Goal: Complete application form: Complete application form

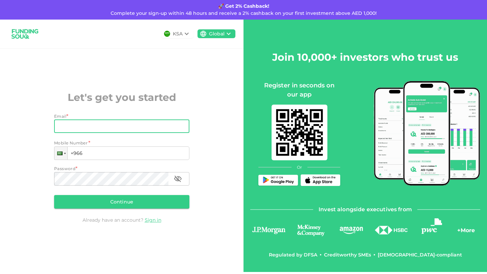
click at [150, 125] on input "Email" at bounding box center [118, 127] width 128 height 14
click at [432, 20] on div "Join 10,000+ investors who trust us Register in seconds on our app Or Invest al…" at bounding box center [364, 146] width 243 height 253
click at [155, 132] on input "Email" at bounding box center [118, 127] width 128 height 14
type input "[EMAIL_ADDRESS][DOMAIN_NAME]"
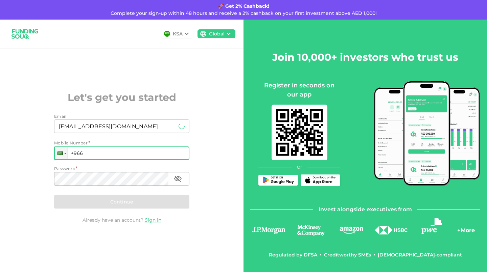
click at [124, 154] on input "+966" at bounding box center [121, 154] width 135 height 14
click at [63, 156] on div at bounding box center [61, 153] width 13 height 12
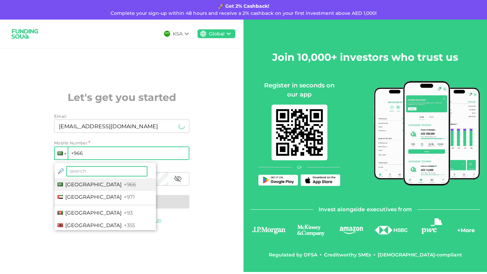
click at [82, 171] on input "search" at bounding box center [106, 171] width 81 height 10
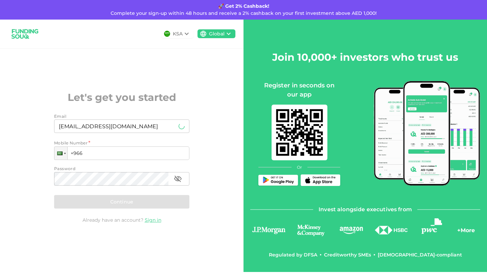
click at [183, 225] on div "KSA Global Let's get you started Email Email [EMAIL_ADDRESS][DOMAIN_NAME] Email…" at bounding box center [121, 146] width 243 height 253
click at [153, 221] on link "Sign in" at bounding box center [153, 220] width 17 height 6
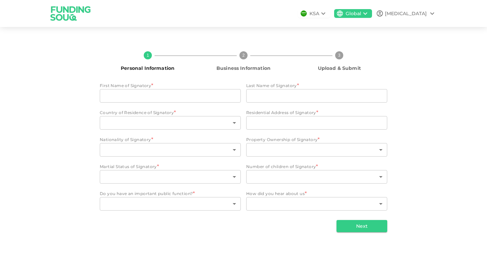
type input "[MEDICAL_DATA]"
type input "Olawale"
type input "143"
type input "2, Popoola Banjoko Soluyi Gbagada"
type input "143"
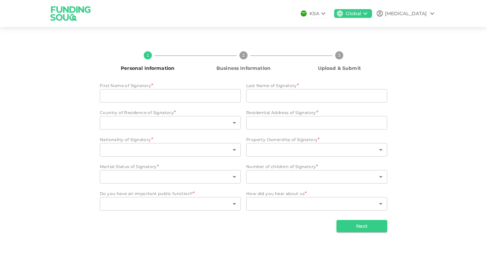
type input "1"
type input "3"
type input "1"
